Goal: Information Seeking & Learning: Learn about a topic

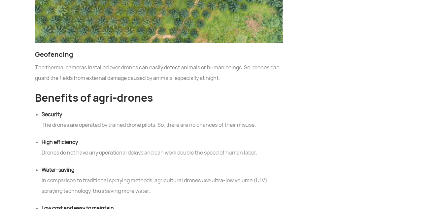
scroll to position [2752, 0]
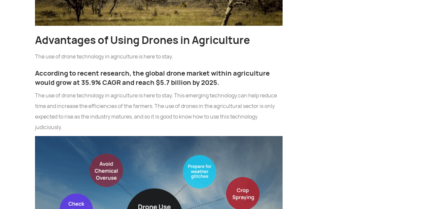
scroll to position [1056, 0]
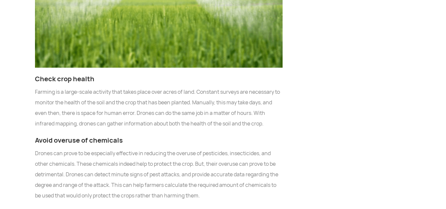
scroll to position [2090, 0]
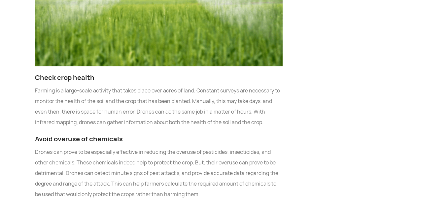
click at [71, 147] on p "Drones can prove to be especially effective in reducing the overuse of pesticid…" at bounding box center [158, 173] width 247 height 53
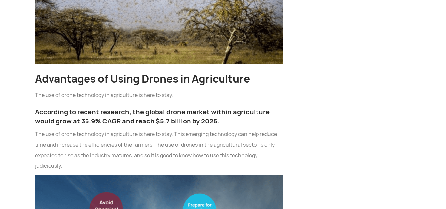
scroll to position [902, 0]
